Goal: Find specific page/section: Find specific page/section

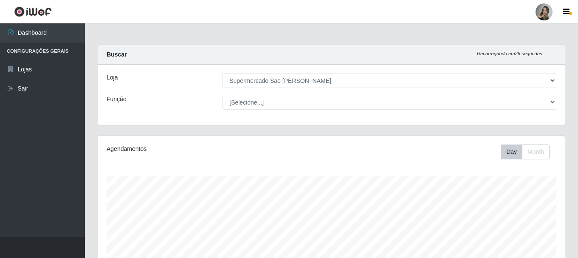
select select "383"
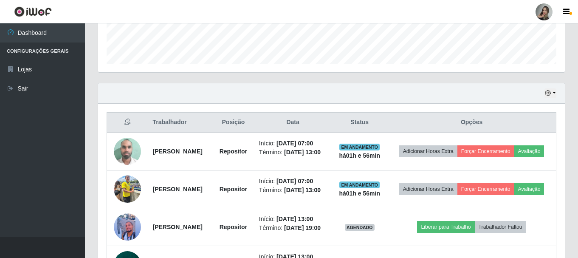
scroll to position [283, 0]
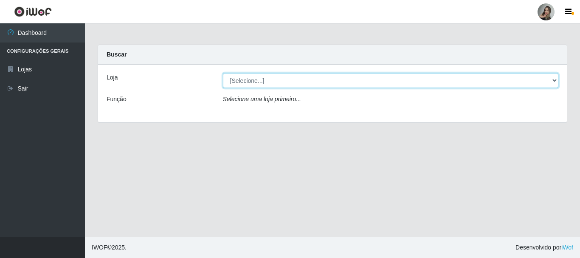
drag, startPoint x: 252, startPoint y: 80, endPoint x: 252, endPoint y: 88, distance: 7.6
click at [252, 80] on select "[Selecione...] Supermercado Sao Francisco - Amarante" at bounding box center [391, 80] width 336 height 15
select select "383"
click at [223, 73] on select "[Selecione...] Supermercado Sao Francisco - Amarante" at bounding box center [391, 80] width 336 height 15
